Goal: Task Accomplishment & Management: Complete application form

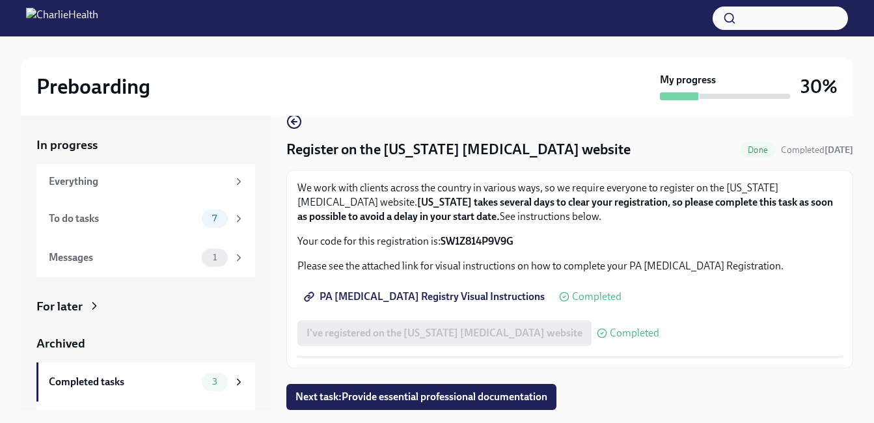
scroll to position [23, 0]
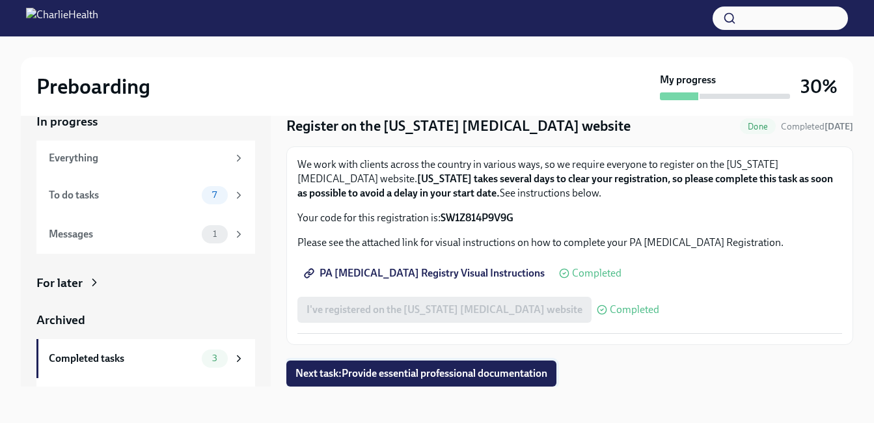
click at [454, 370] on span "Next task : Provide essential professional documentation" at bounding box center [421, 373] width 252 height 13
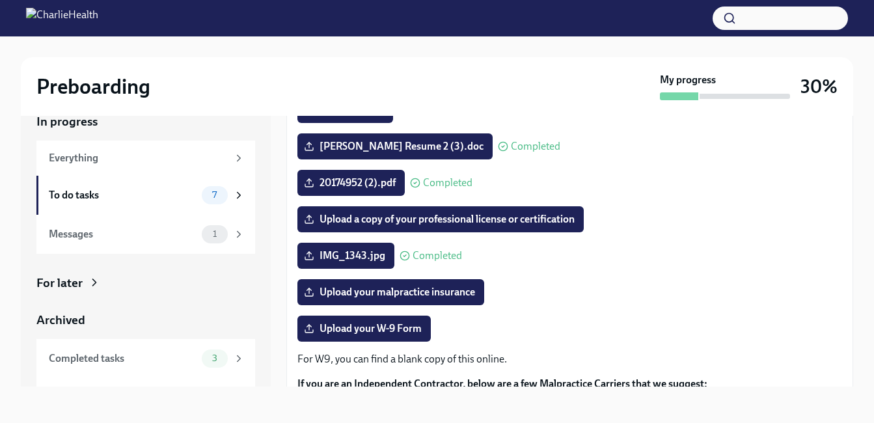
scroll to position [148, 0]
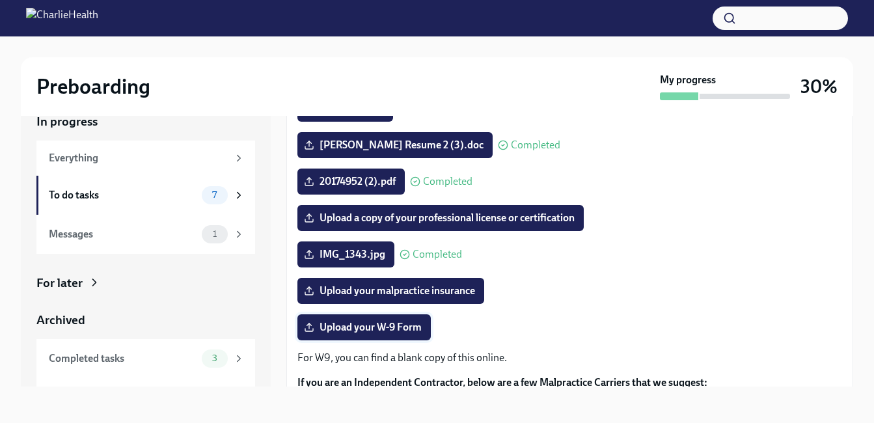
click at [395, 334] on label "Upload your W-9 Form" at bounding box center [363, 327] width 133 height 26
click at [0, 0] on input "Upload your W-9 Form" at bounding box center [0, 0] width 0 height 0
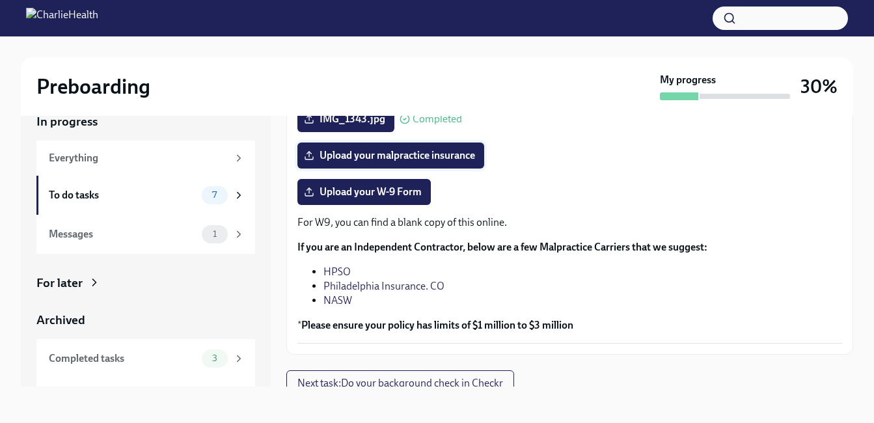
scroll to position [287, 0]
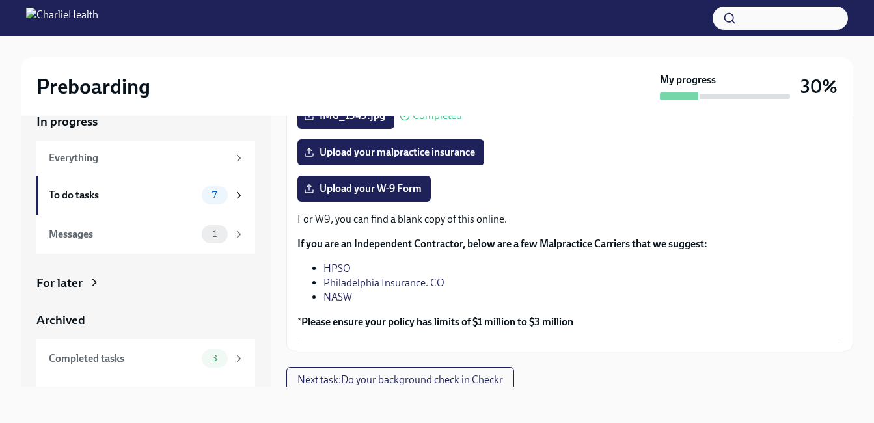
click at [366, 215] on p "For W9, you can find a blank copy of this online." at bounding box center [569, 219] width 545 height 14
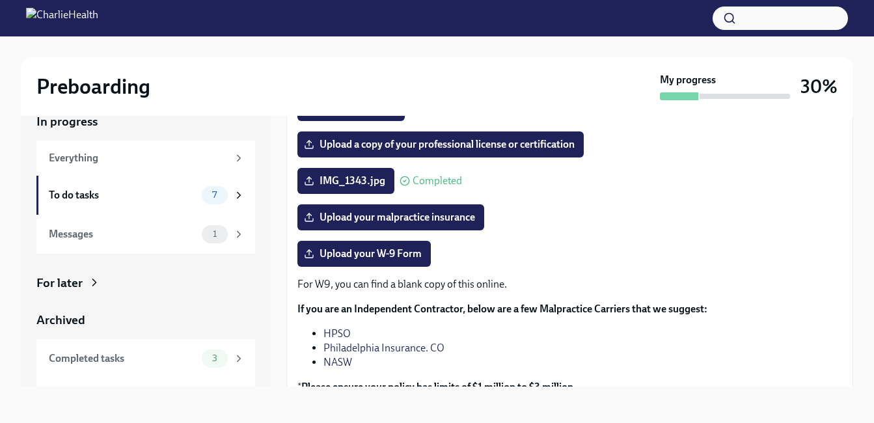
scroll to position [224, 0]
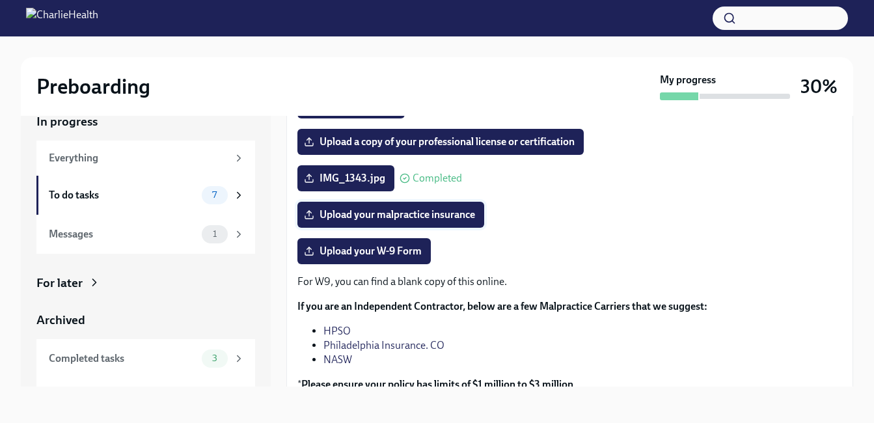
click at [392, 209] on span "Upload your malpractice insurance" at bounding box center [390, 214] width 169 height 13
click at [0, 0] on input "Upload your malpractice insurance" at bounding box center [0, 0] width 0 height 0
click at [379, 247] on span "Upload your W-9 Form" at bounding box center [363, 251] width 115 height 13
click at [0, 0] on input "Upload your W-9 Form" at bounding box center [0, 0] width 0 height 0
click at [791, 24] on button "button" at bounding box center [780, 18] width 135 height 23
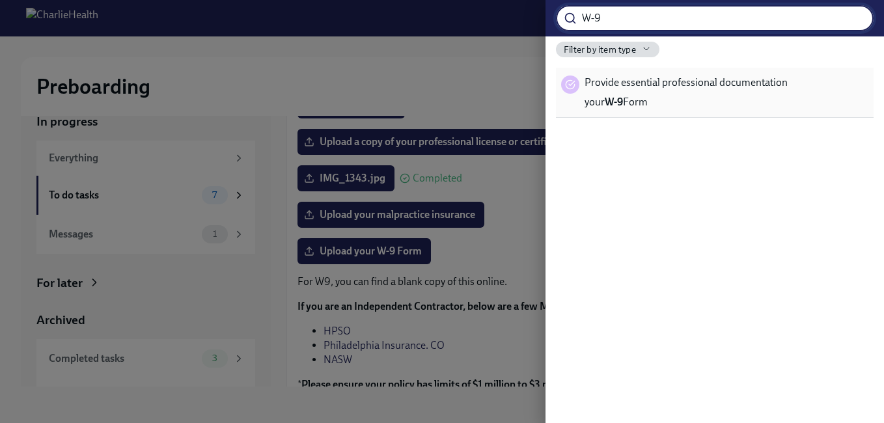
type input "W-9"
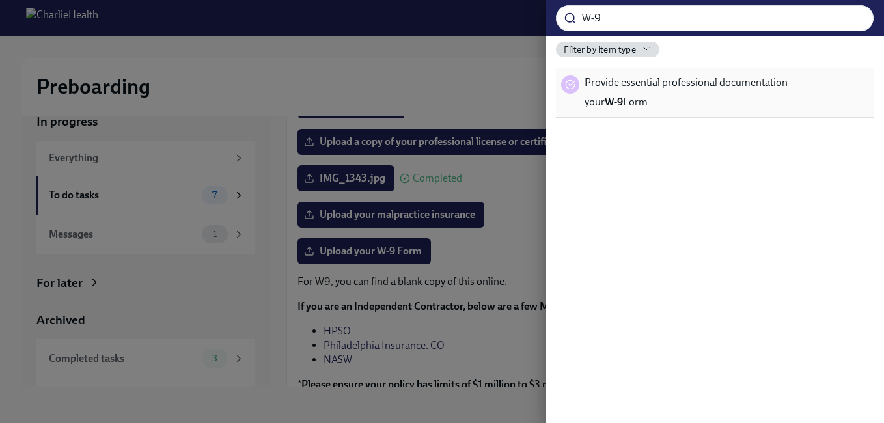
click at [630, 96] on span "your W-9 Form" at bounding box center [615, 102] width 63 height 14
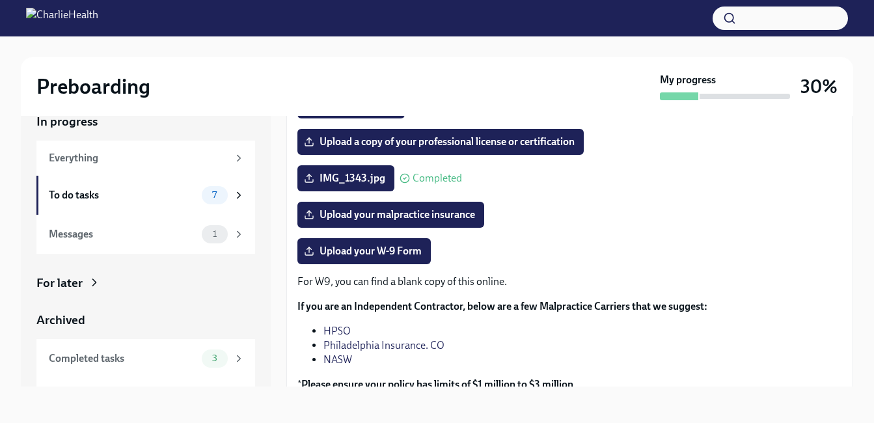
click at [748, 11] on button "button" at bounding box center [780, 18] width 135 height 23
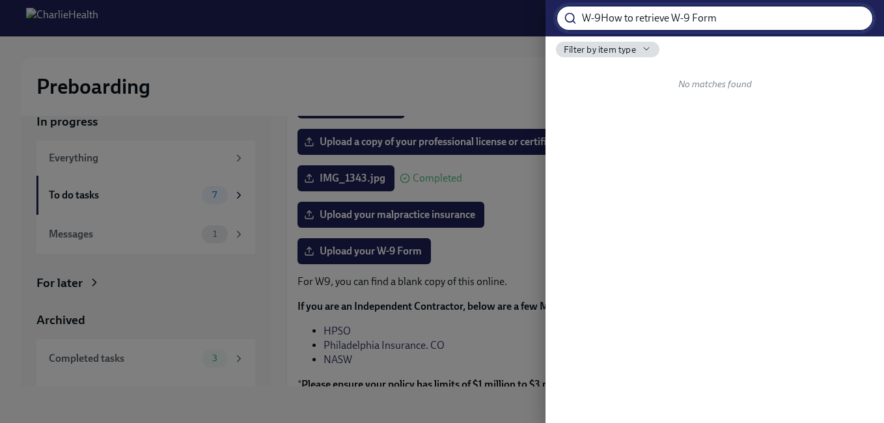
click at [742, 22] on input "W-9How to retrieve W-9 Form" at bounding box center [728, 18] width 292 height 26
type input "W-9How to retrieve W-9 Form"
click at [644, 53] on icon "button" at bounding box center [646, 49] width 10 height 10
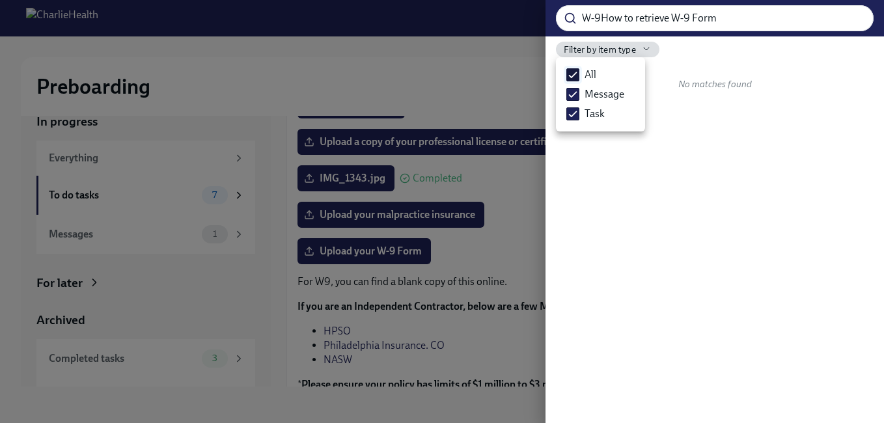
click at [574, 74] on input "All" at bounding box center [573, 75] width 12 height 12
checkbox input "false"
click at [578, 88] on span at bounding box center [572, 94] width 13 height 13
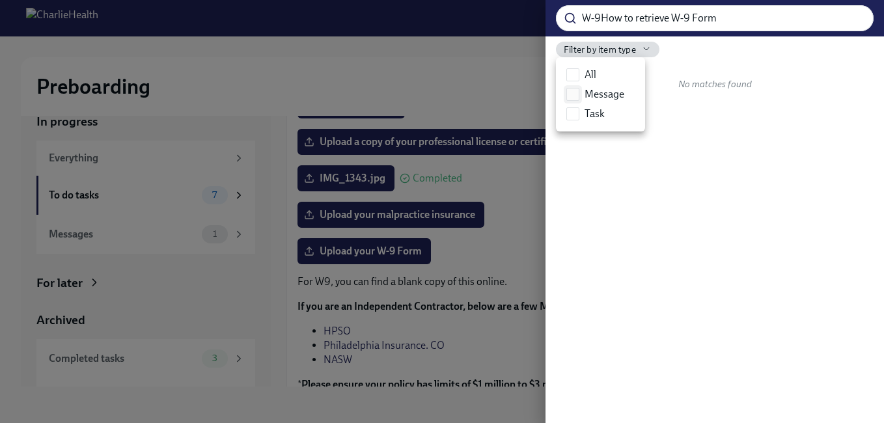
click at [578, 88] on input "Message" at bounding box center [573, 94] width 12 height 12
checkbox input "true"
click at [650, 129] on div at bounding box center [442, 211] width 884 height 423
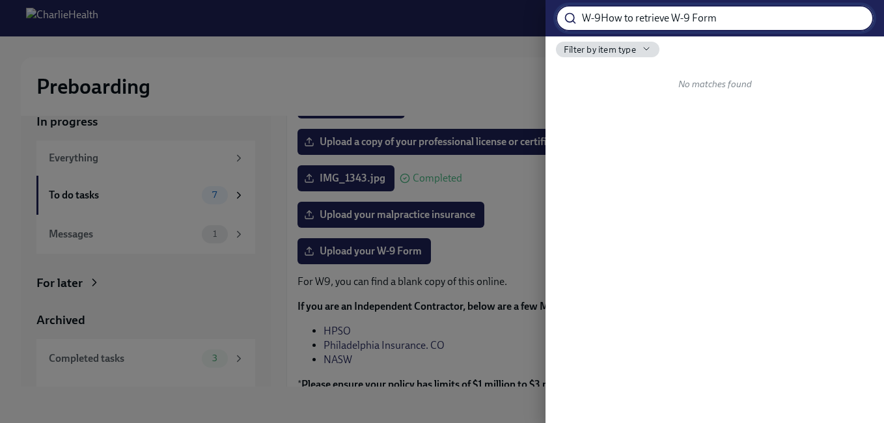
click at [750, 29] on input "W-9How to retrieve W-9 Form" at bounding box center [728, 18] width 292 height 26
click at [850, 18] on input "W-9How to retrieve W-9 Form" at bounding box center [728, 18] width 292 height 26
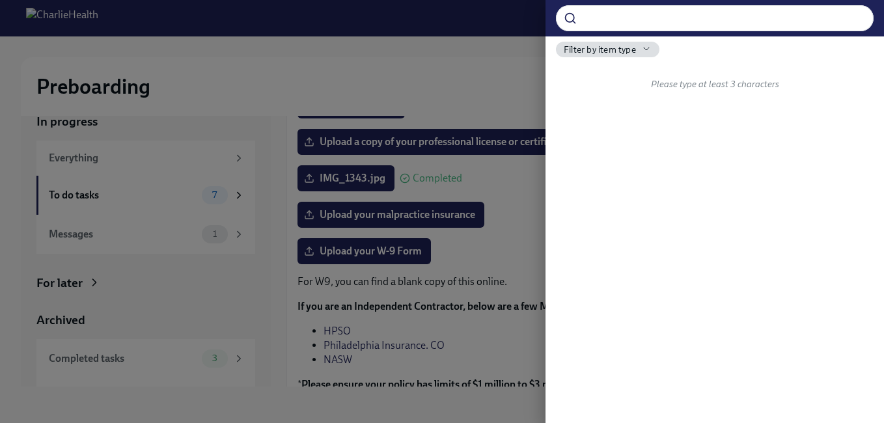
click at [475, 83] on div at bounding box center [442, 211] width 884 height 423
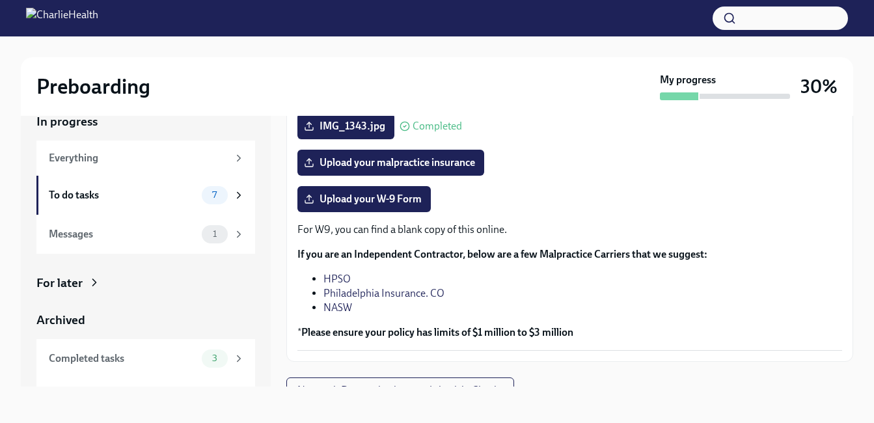
scroll to position [293, 0]
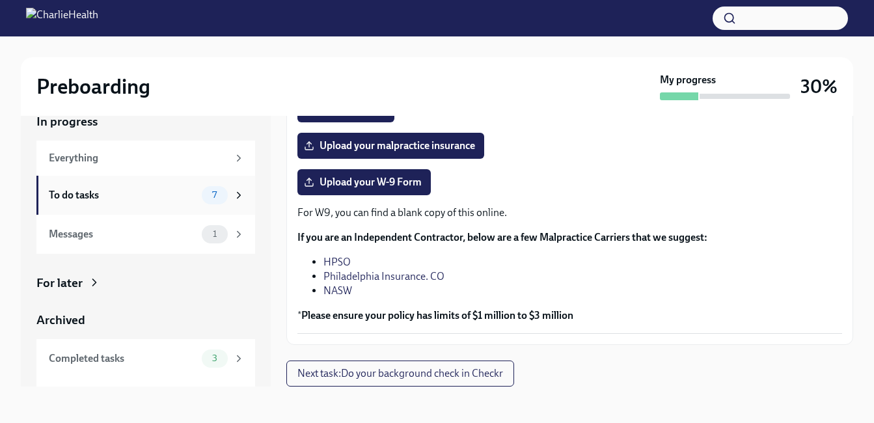
click at [233, 194] on icon at bounding box center [239, 195] width 12 height 12
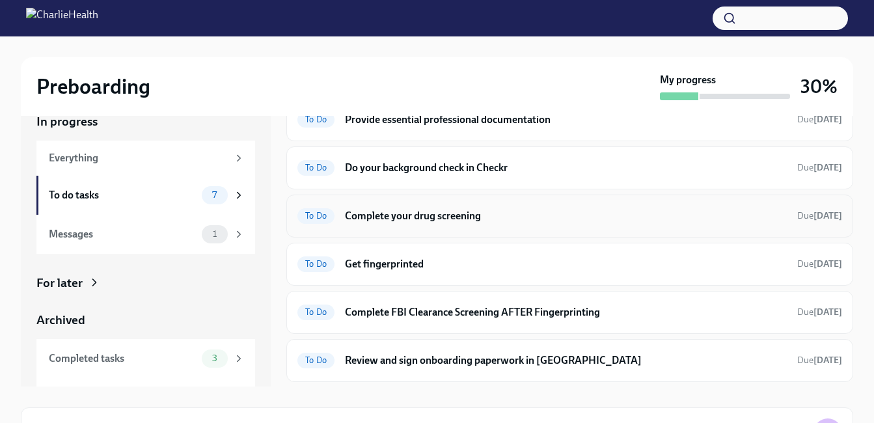
scroll to position [38, 0]
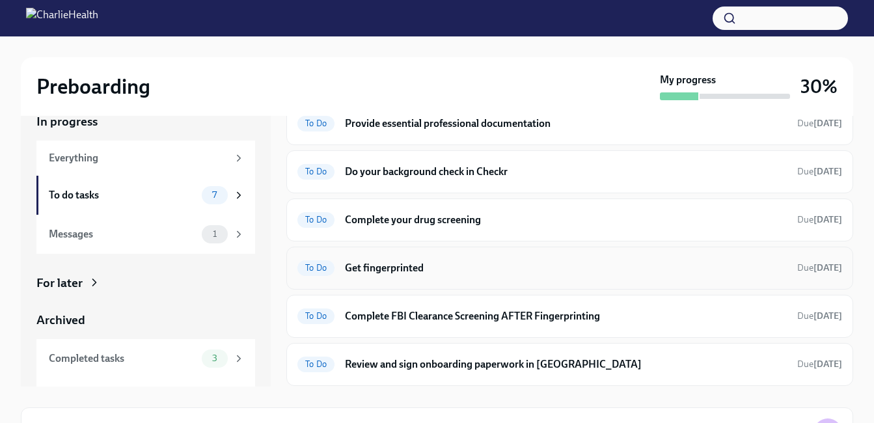
click at [314, 269] on span "To Do" at bounding box center [315, 268] width 37 height 10
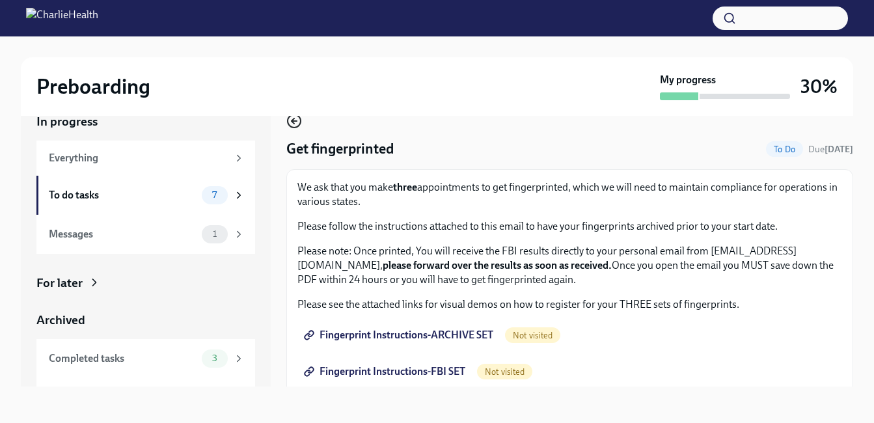
click at [292, 122] on icon "button" at bounding box center [293, 120] width 3 height 5
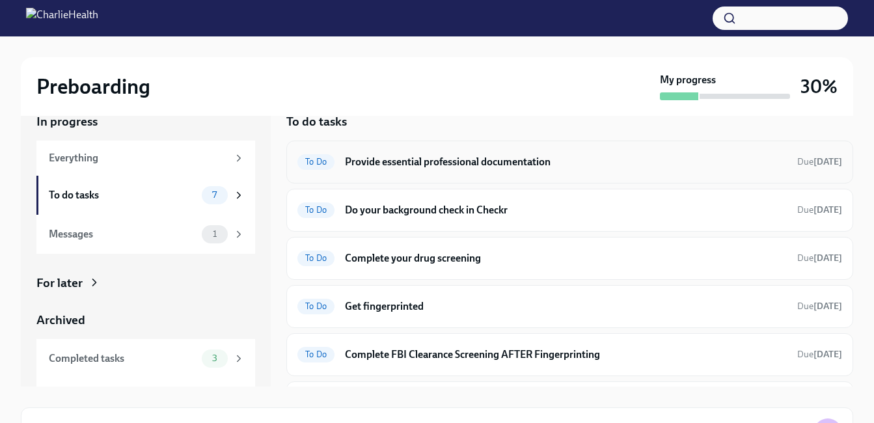
click at [312, 159] on span "To Do" at bounding box center [315, 162] width 37 height 10
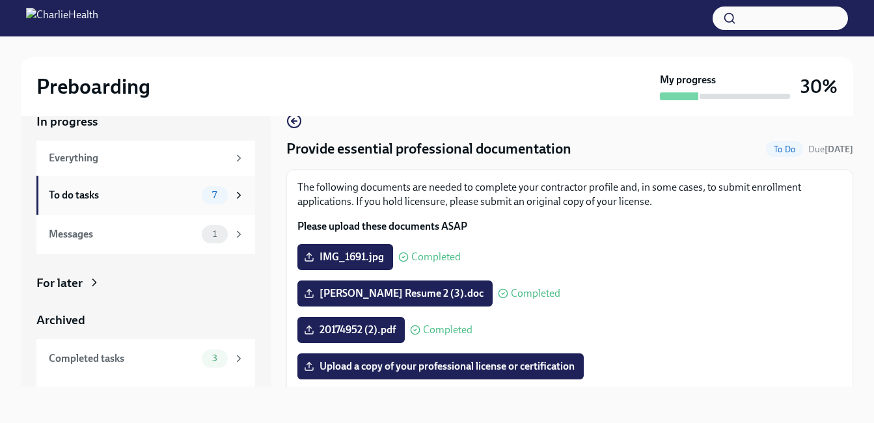
click at [233, 197] on icon at bounding box center [239, 195] width 12 height 12
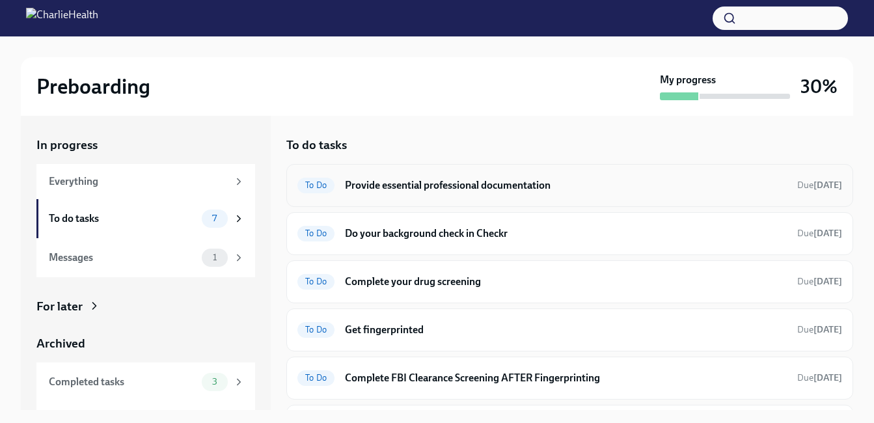
click at [321, 181] on span "To Do" at bounding box center [315, 185] width 37 height 10
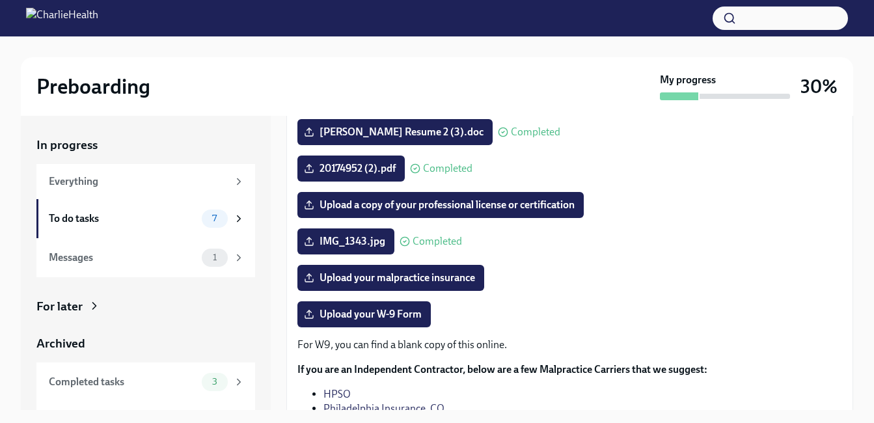
scroll to position [189, 0]
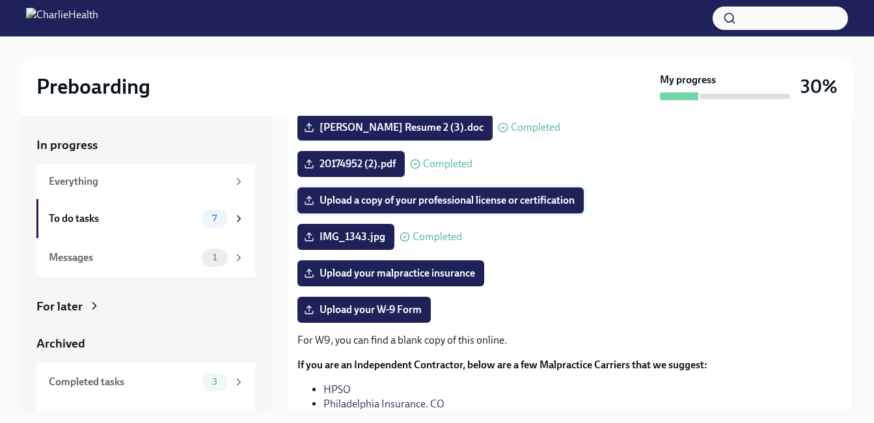
click at [311, 193] on label "Upload a copy of your professional license or certification" at bounding box center [440, 200] width 286 height 26
click at [0, 0] on input "Upload a copy of your professional license or certification" at bounding box center [0, 0] width 0 height 0
click at [223, 214] on div "7" at bounding box center [223, 219] width 43 height 18
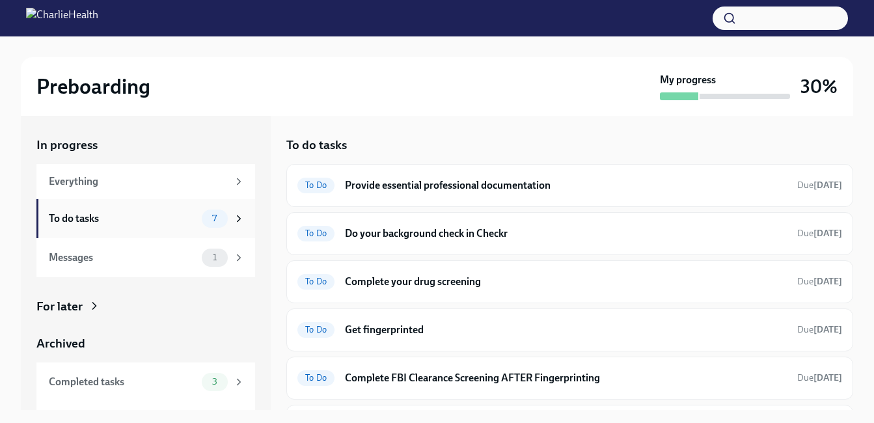
click at [233, 215] on icon at bounding box center [239, 219] width 12 height 12
click at [314, 326] on span "To Do" at bounding box center [315, 330] width 37 height 10
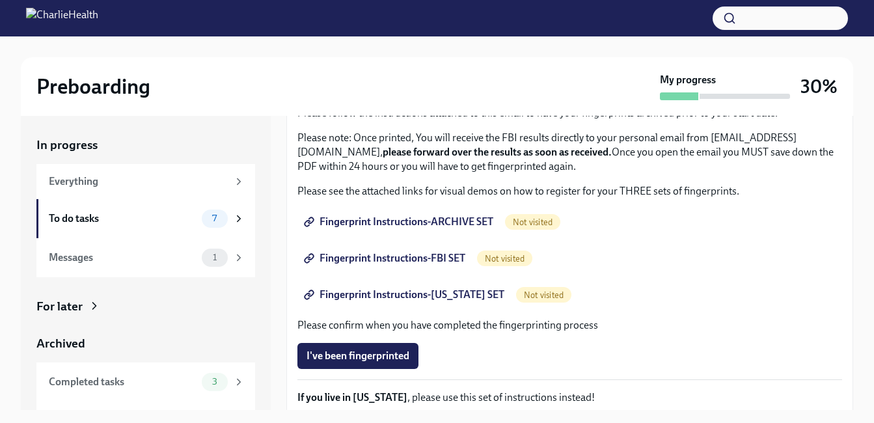
scroll to position [137, 0]
click at [454, 217] on span "Fingerprint Instructions-ARCHIVE SET" at bounding box center [399, 221] width 187 height 13
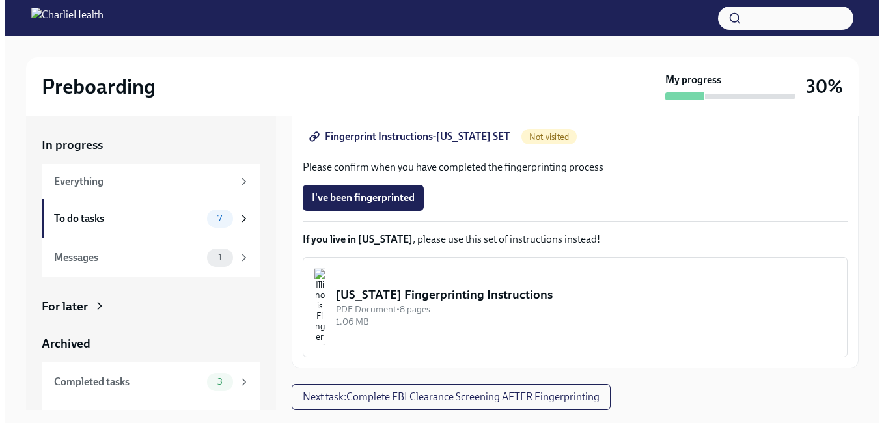
scroll to position [23, 0]
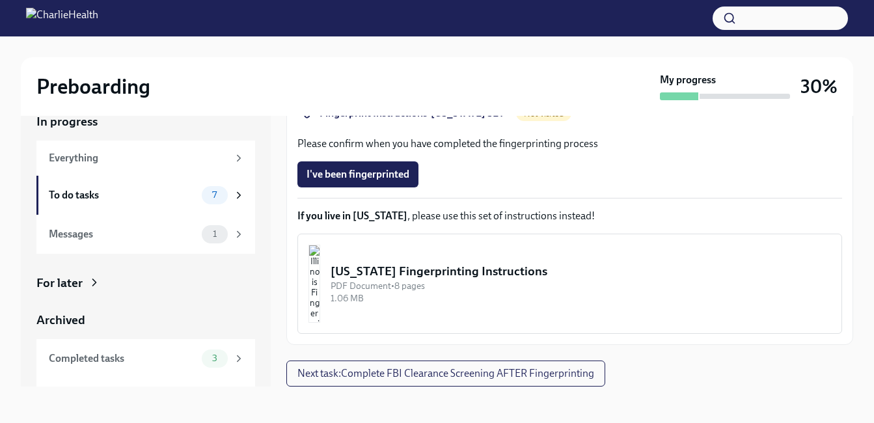
click at [320, 261] on img "button" at bounding box center [314, 284] width 12 height 78
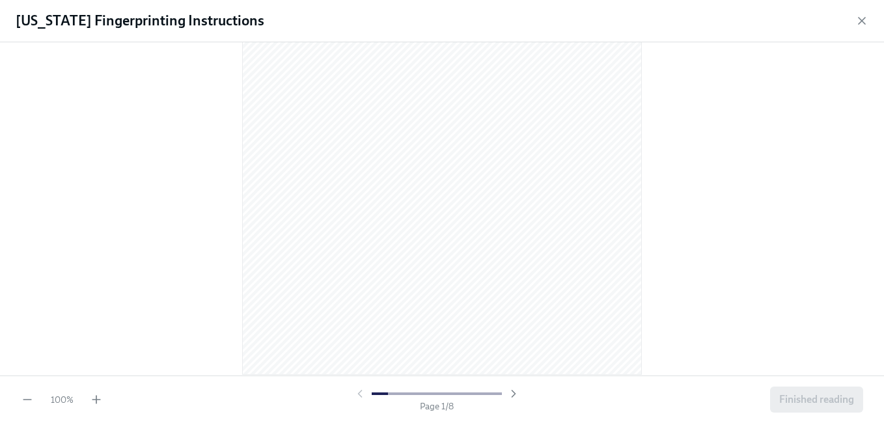
scroll to position [207, 0]
click at [511, 390] on icon "button" at bounding box center [512, 393] width 3 height 7
click at [510, 392] on icon "button" at bounding box center [513, 393] width 13 height 13
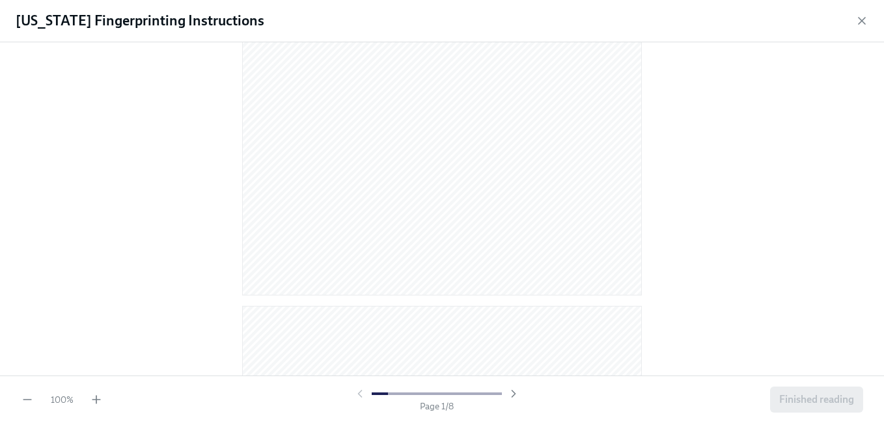
click at [467, 396] on div at bounding box center [436, 393] width 167 height 13
click at [793, 262] on div at bounding box center [442, 208] width 884 height 333
click at [685, 251] on div at bounding box center [442, 208] width 884 height 333
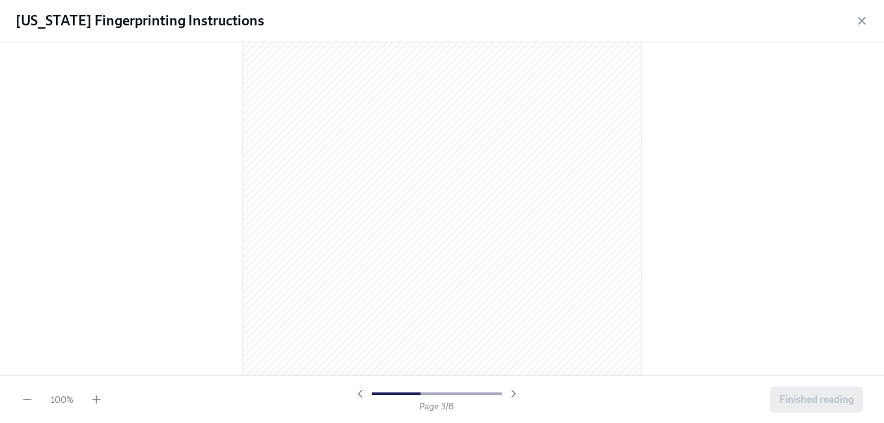
click at [687, 243] on div at bounding box center [442, 208] width 884 height 333
click at [813, 302] on div at bounding box center [442, 208] width 884 height 333
click at [813, 280] on div at bounding box center [442, 208] width 884 height 333
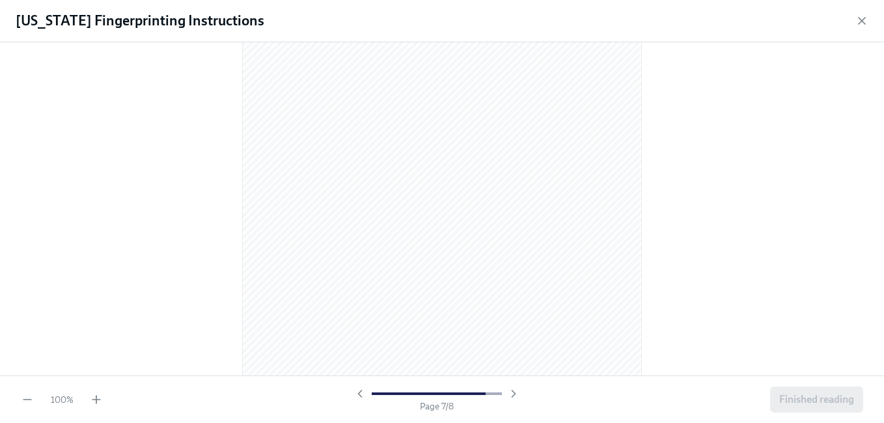
scroll to position [3273, 0]
click at [828, 288] on div at bounding box center [442, 208] width 884 height 333
click at [776, 331] on div at bounding box center [442, 208] width 884 height 333
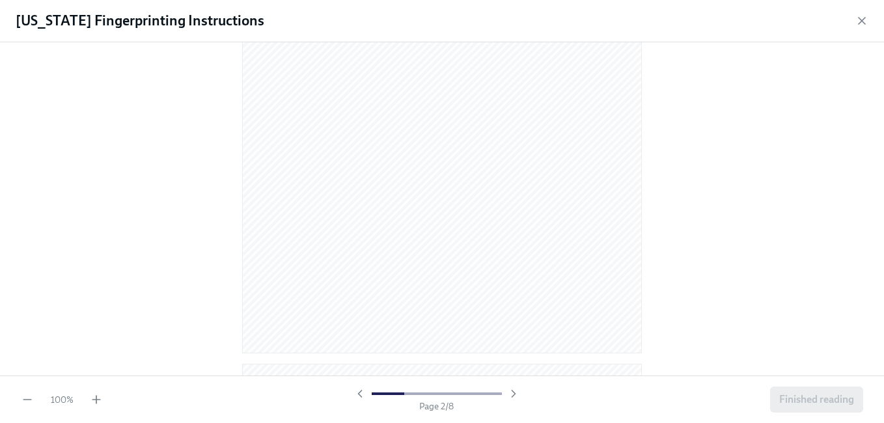
click at [766, 265] on div at bounding box center [442, 208] width 884 height 333
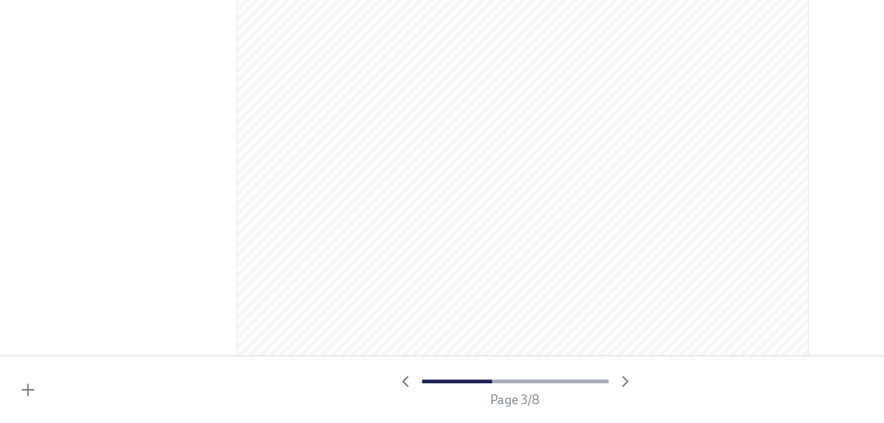
scroll to position [1177, 0]
